Goal: Task Accomplishment & Management: Manage account settings

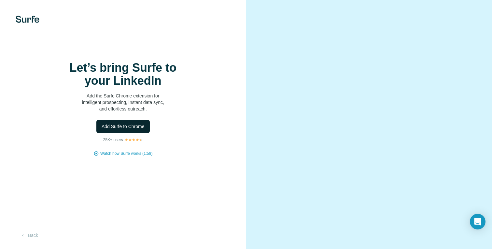
click at [124, 130] on span "Add Surfe to Chrome" at bounding box center [123, 126] width 43 height 7
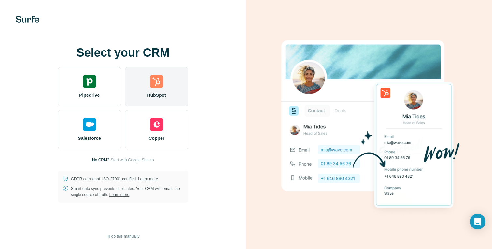
click at [167, 92] on div "HubSpot" at bounding box center [156, 86] width 63 height 39
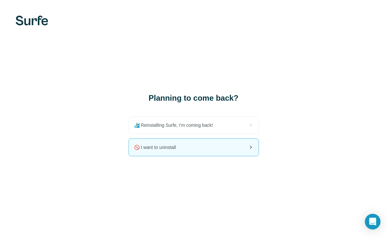
click at [190, 153] on div "🚫 I want to uninstall" at bounding box center [194, 147] width 130 height 17
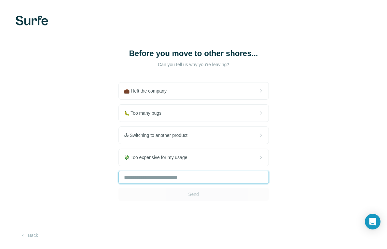
click at [154, 179] on input "text" at bounding box center [194, 177] width 150 height 13
type input "********"
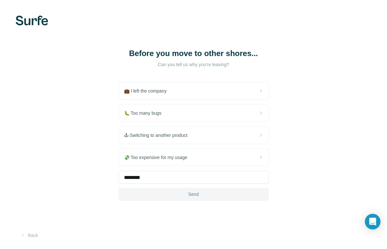
click at [176, 192] on button "Send" at bounding box center [194, 194] width 150 height 13
